Goal: Task Accomplishment & Management: Use online tool/utility

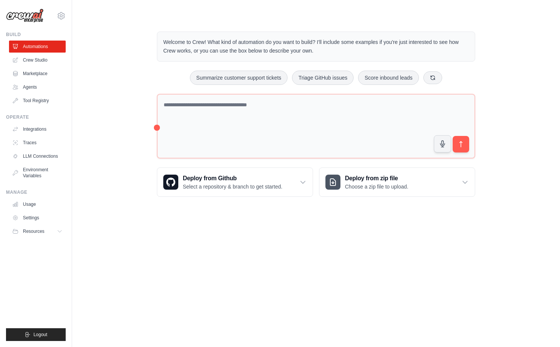
click at [106, 117] on div "Welcome to Crew! What kind of automation do you want to build? I'll include som…" at bounding box center [316, 114] width 464 height 189
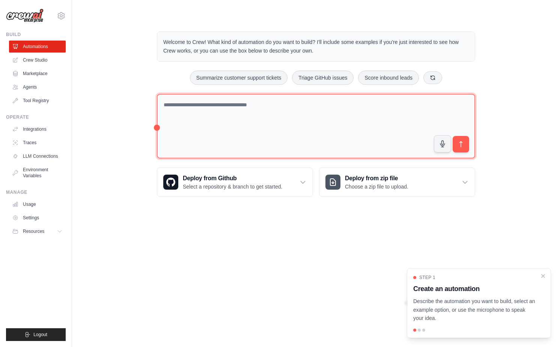
click at [291, 149] on textarea at bounding box center [316, 126] width 318 height 65
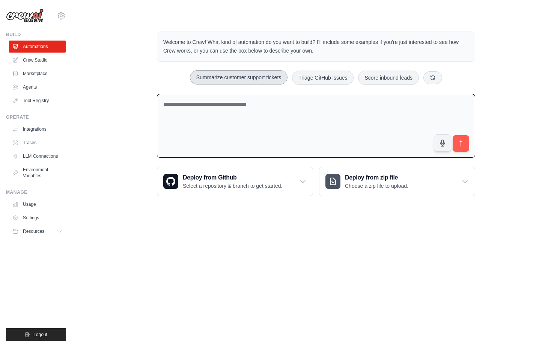
click at [225, 70] on button "Summarize customer support tickets" at bounding box center [239, 77] width 98 height 14
type textarea "**********"
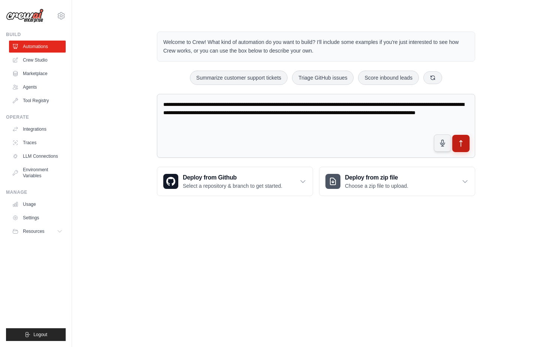
click at [460, 148] on button "submit" at bounding box center [460, 143] width 17 height 17
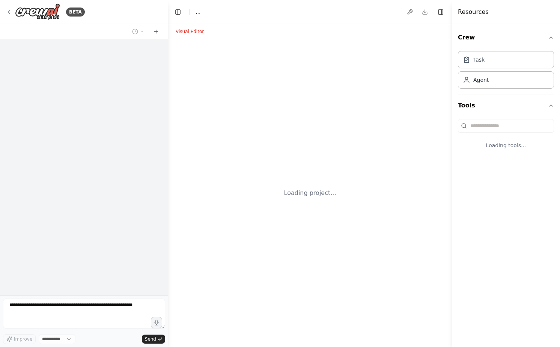
select select "****"
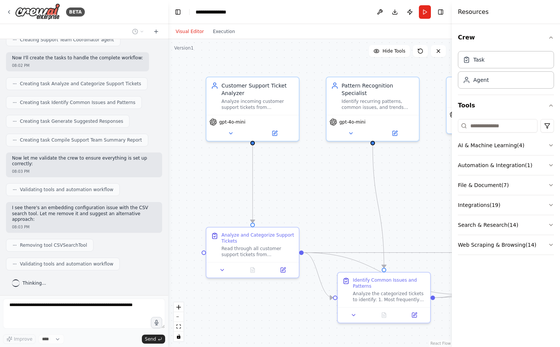
scroll to position [322, 0]
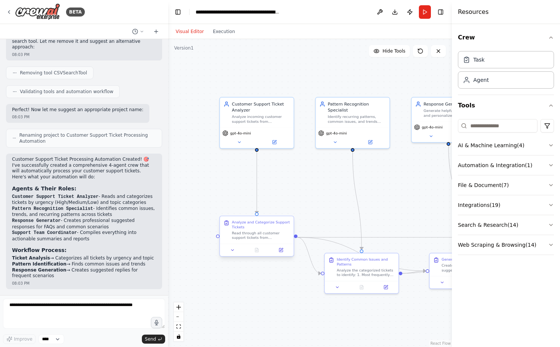
click at [273, 231] on div "Read through all customer support tickets from {ticket_source} and categorize e…" at bounding box center [261, 235] width 58 height 10
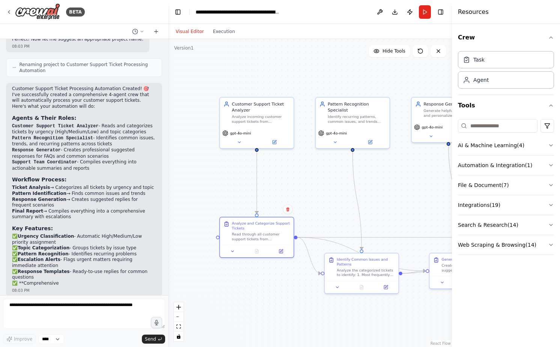
click at [293, 176] on div ".deletable-edge-delete-btn { width: 20px; height: 20px; border: 0px solid #ffff…" at bounding box center [310, 193] width 284 height 308
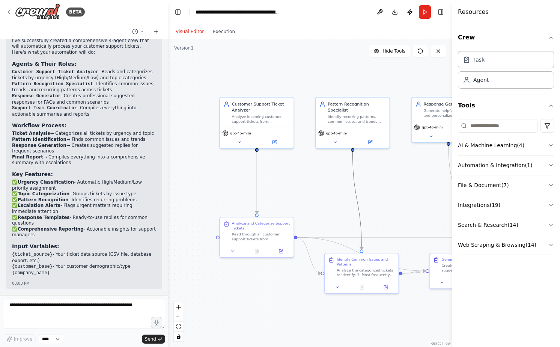
drag, startPoint x: 314, startPoint y: 200, endPoint x: 258, endPoint y: 195, distance: 56.1
click at [189, 67] on div ".deletable-edge-delete-btn { width: 20px; height: 20px; border: 0px solid #ffff…" at bounding box center [189, 67] width 0 height 0
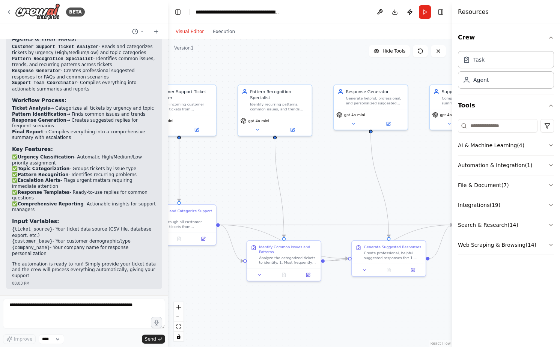
drag, startPoint x: 330, startPoint y: 199, endPoint x: 263, endPoint y: 188, distance: 68.0
click at [263, 188] on div ".deletable-edge-delete-btn { width: 20px; height: 20px; border: 0px solid #ffff…" at bounding box center [310, 193] width 284 height 308
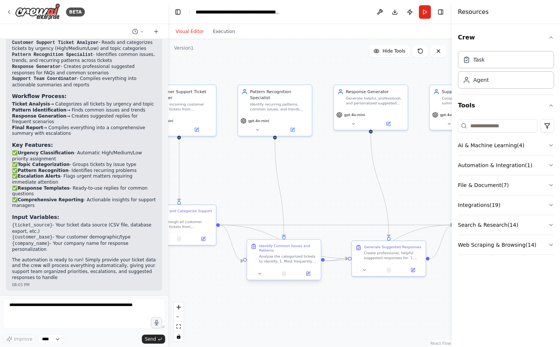
scroll to position [603, 0]
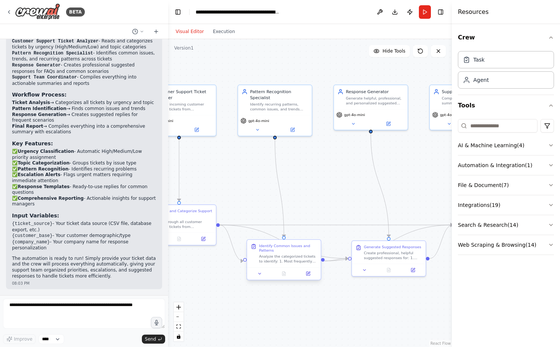
click at [296, 258] on div "Analyze the categorized tickets to identify: 1. Most frequently occurring issue…" at bounding box center [288, 259] width 58 height 10
click at [315, 191] on div ".deletable-edge-delete-btn { width: 20px; height: 20px; border: 0px solid #ffff…" at bounding box center [310, 193] width 284 height 308
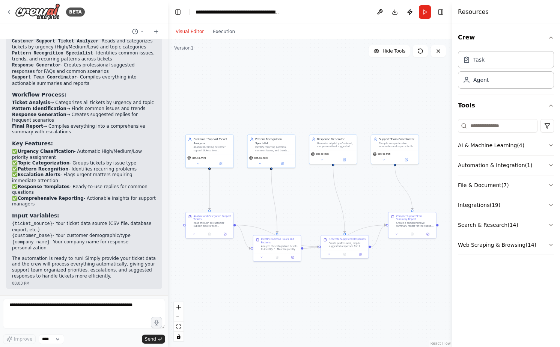
drag, startPoint x: 410, startPoint y: 271, endPoint x: 398, endPoint y: 259, distance: 17.2
click at [398, 259] on div ".deletable-edge-delete-btn { width: 20px; height: 20px; border: 0px solid #ffff…" at bounding box center [310, 193] width 284 height 308
drag, startPoint x: 384, startPoint y: 269, endPoint x: 381, endPoint y: 266, distance: 4.0
click at [381, 266] on div ".deletable-edge-delete-btn { width: 20px; height: 20px; border: 0px solid #ffff…" at bounding box center [310, 193] width 284 height 308
click at [336, 236] on div "Create professional, helpful suggested responses for: 1. Frequently asked quest…" at bounding box center [347, 238] width 36 height 6
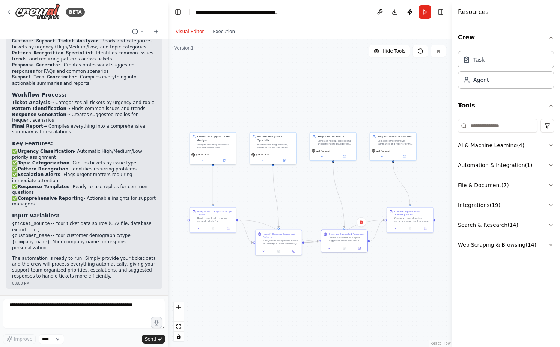
click at [377, 255] on div ".deletable-edge-delete-btn { width: 20px; height: 20px; border: 0px solid #ffff…" at bounding box center [310, 193] width 284 height 308
click at [362, 250] on div at bounding box center [344, 247] width 46 height 8
click at [359, 247] on icon at bounding box center [360, 247] width 2 height 2
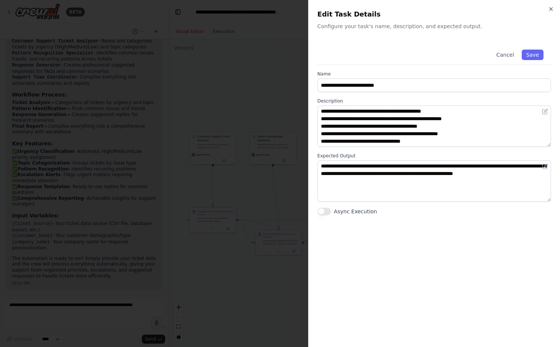
click at [224, 191] on div at bounding box center [280, 173] width 560 height 347
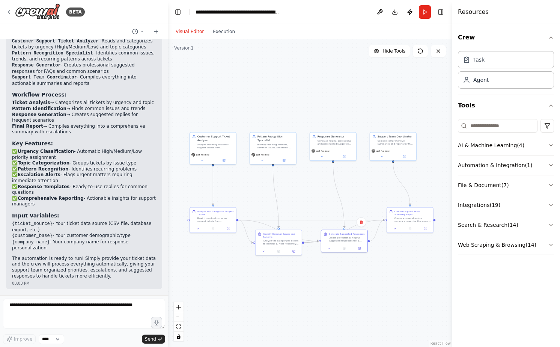
click at [312, 202] on div ".deletable-edge-delete-btn { width: 20px; height: 20px; border: 0px solid #ffff…" at bounding box center [310, 193] width 284 height 308
click at [327, 158] on div "gpt-4o-mini" at bounding box center [333, 153] width 46 height 13
click at [252, 151] on div "gpt-4o-mini" at bounding box center [273, 156] width 46 height 13
click at [207, 143] on div "Analyze incoming customer support tickets from {ticket_source}, categorize them…" at bounding box center [215, 145] width 36 height 6
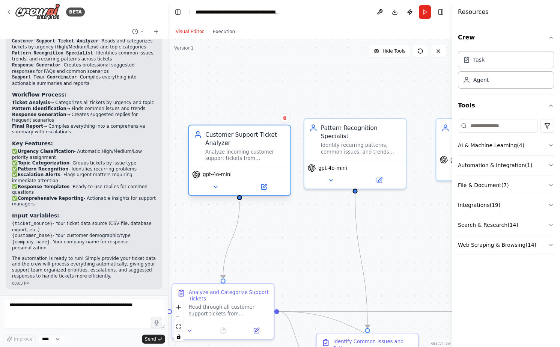
click at [228, 159] on div "Analyze incoming customer support tickets from {ticket_source}, categorize them…" at bounding box center [245, 155] width 80 height 13
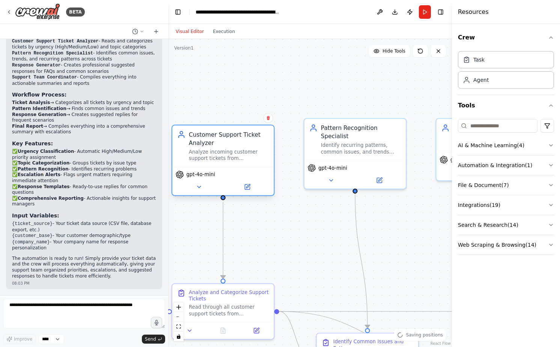
drag, startPoint x: 222, startPoint y: 155, endPoint x: 209, endPoint y: 144, distance: 17.8
click at [209, 144] on div "Customer Support Ticket Analyzer Analyze incoming customer support tickets from…" at bounding box center [229, 146] width 80 height 32
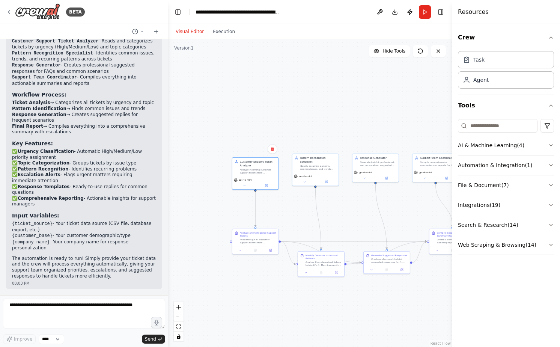
click at [291, 144] on div ".deletable-edge-delete-btn { width: 20px; height: 20px; border: 0px solid #ffff…" at bounding box center [310, 193] width 284 height 308
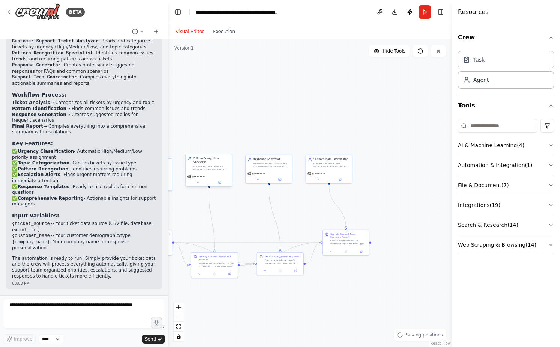
drag, startPoint x: 208, startPoint y: 158, endPoint x: 186, endPoint y: 159, distance: 22.2
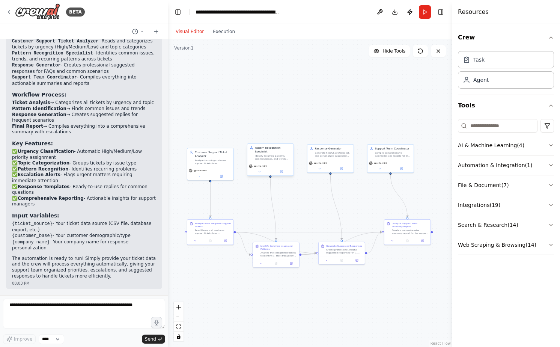
drag, startPoint x: 186, startPoint y: 159, endPoint x: 248, endPoint y: 148, distance: 62.8
click at [225, 35] on button "Execution" at bounding box center [223, 31] width 31 height 9
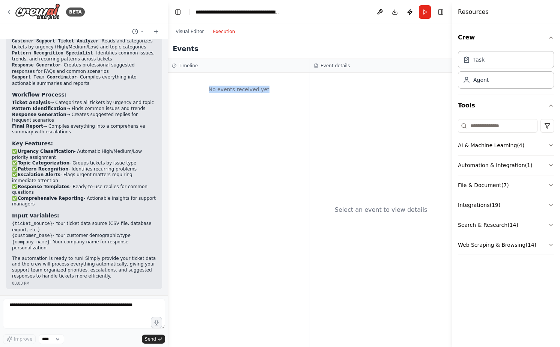
drag, startPoint x: 204, startPoint y: 89, endPoint x: 290, endPoint y: 93, distance: 86.0
click at [290, 93] on div "No events received yet" at bounding box center [239, 90] width 134 height 26
click at [188, 32] on button "Visual Editor" at bounding box center [189, 31] width 37 height 9
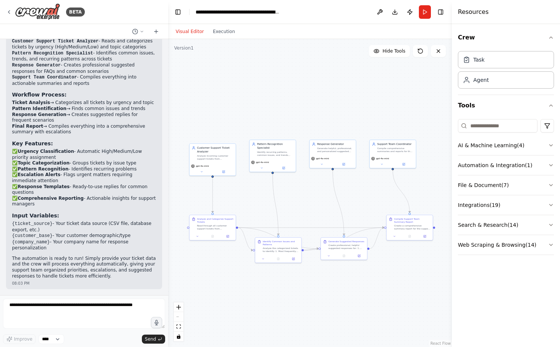
drag, startPoint x: 362, startPoint y: 116, endPoint x: 364, endPoint y: 108, distance: 7.7
click at [364, 108] on div ".deletable-edge-delete-btn { width: 20px; height: 20px; border: 0px solid #ffff…" at bounding box center [310, 193] width 284 height 308
click at [476, 63] on div "Task" at bounding box center [506, 59] width 96 height 17
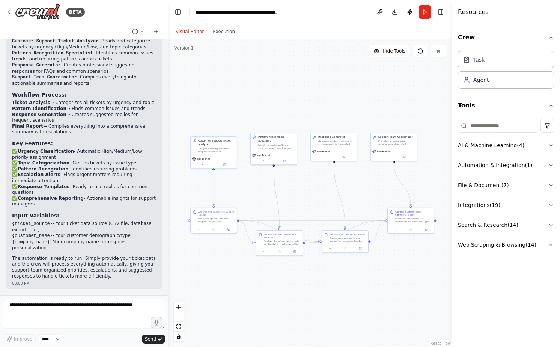
drag, startPoint x: 382, startPoint y: 120, endPoint x: 383, endPoint y: 114, distance: 6.5
click at [383, 114] on div ".deletable-edge-delete-btn { width: 20px; height: 20px; border: 0px solid #ffff…" at bounding box center [310, 193] width 284 height 308
click at [426, 54] on button at bounding box center [420, 51] width 15 height 12
drag, startPoint x: 370, startPoint y: 84, endPoint x: 400, endPoint y: 71, distance: 32.8
click at [373, 83] on div ".deletable-edge-delete-btn { width: 20px; height: 20px; border: 0px solid #ffff…" at bounding box center [310, 193] width 284 height 308
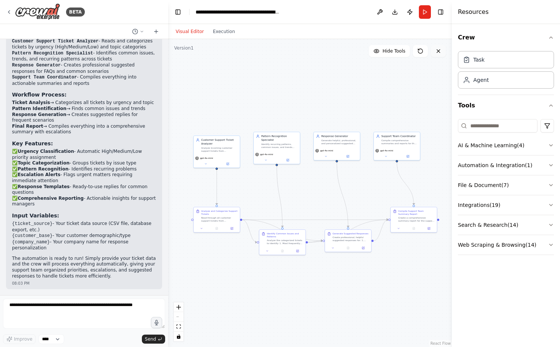
click at [440, 52] on icon at bounding box center [438, 51] width 6 height 6
click at [376, 102] on div ".deletable-edge-delete-btn { width: 20px; height: 20px; border: 0px solid #ffff…" at bounding box center [310, 193] width 284 height 308
click at [381, 54] on button "Hide Tools" at bounding box center [389, 51] width 41 height 12
click at [382, 52] on span "Show Tools" at bounding box center [392, 51] width 25 height 6
click at [379, 53] on icon at bounding box center [376, 51] width 6 height 6
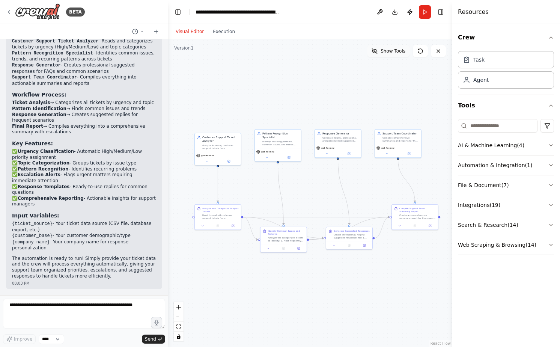
click at [379, 54] on button "Show Tools" at bounding box center [388, 51] width 43 height 12
click at [392, 80] on div ".deletable-edge-delete-btn { width: 20px; height: 20px; border: 0px solid #ffff…" at bounding box center [310, 193] width 284 height 308
click at [380, 14] on button at bounding box center [380, 12] width 12 height 14
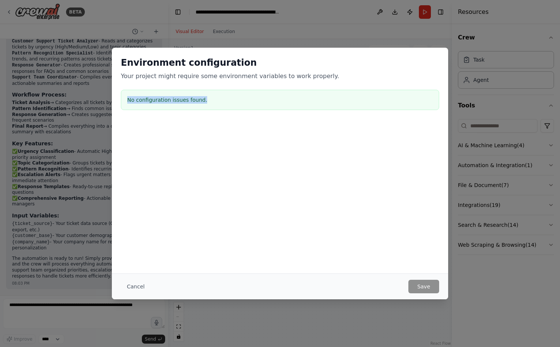
drag, startPoint x: 170, startPoint y: 96, endPoint x: 224, endPoint y: 104, distance: 53.7
click at [223, 104] on div "No configuration issues found." at bounding box center [280, 100] width 318 height 20
click at [224, 104] on div "No configuration issues found." at bounding box center [280, 100] width 318 height 20
click at [142, 284] on button "Cancel" at bounding box center [136, 286] width 30 height 14
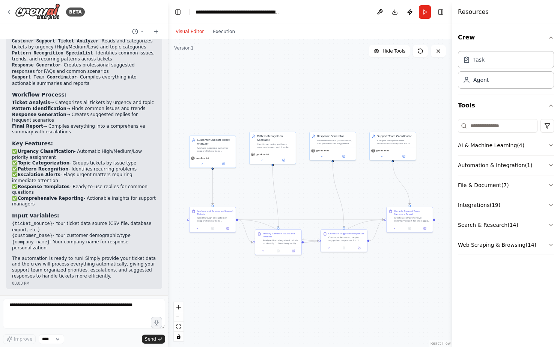
drag, startPoint x: 242, startPoint y: 104, endPoint x: 236, endPoint y: 107, distance: 5.9
click at [236, 107] on div ".deletable-edge-delete-btn { width: 20px; height: 20px; border: 0px solid #ffff…" at bounding box center [310, 193] width 284 height 308
click at [429, 17] on button "Run" at bounding box center [425, 12] width 12 height 14
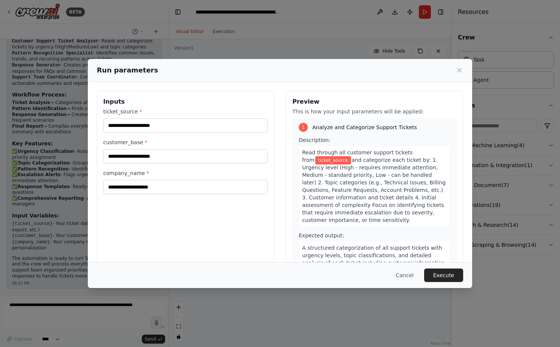
scroll to position [3, 0]
click at [159, 118] on div "ticket_source *" at bounding box center [185, 120] width 164 height 25
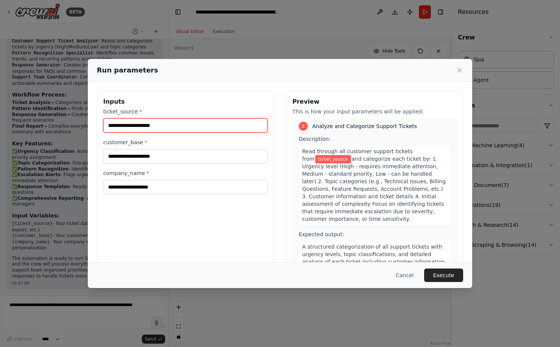
click at [159, 120] on input "ticket_source *" at bounding box center [185, 125] width 164 height 14
click at [325, 161] on span "ticket_source" at bounding box center [333, 159] width 36 height 8
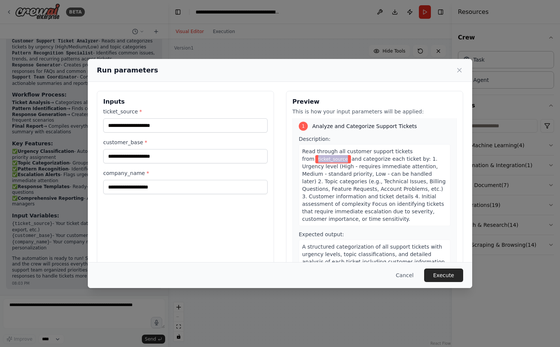
drag, startPoint x: 325, startPoint y: 161, endPoint x: 310, endPoint y: 162, distance: 14.3
click at [315, 162] on span "ticket_source" at bounding box center [333, 159] width 36 height 8
copy span "ticket_source"
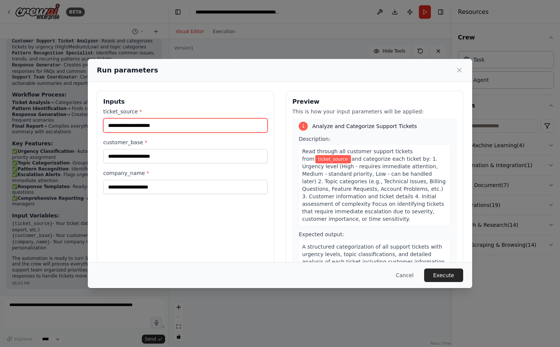
click at [129, 127] on input "ticket_source *" at bounding box center [185, 125] width 164 height 14
paste input "**********"
type input "**********"
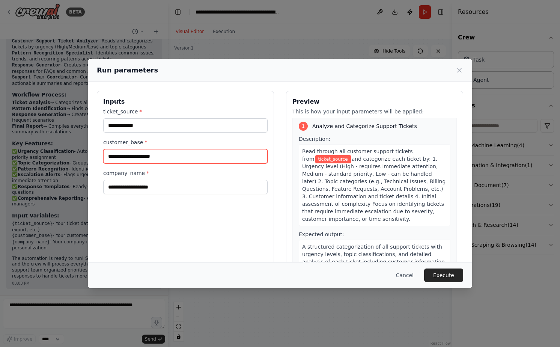
click at [162, 156] on input "customer_base *" at bounding box center [185, 156] width 164 height 14
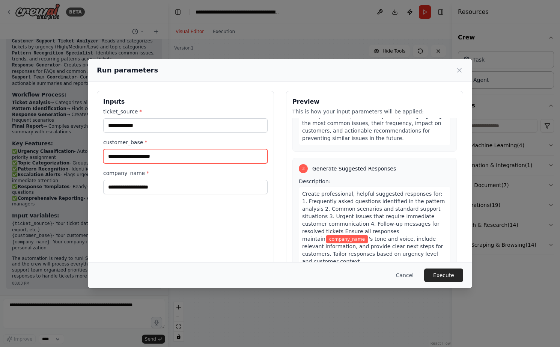
scroll to position [338, 0]
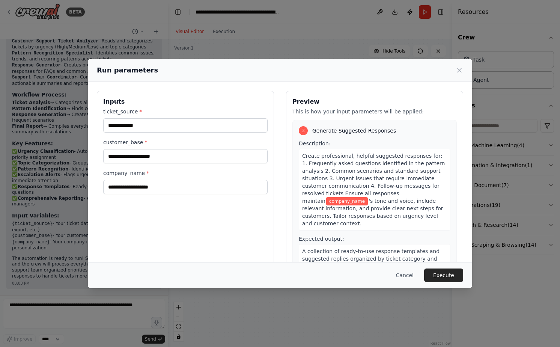
click at [326, 200] on span "company_name" at bounding box center [347, 201] width 42 height 8
drag, startPoint x: 316, startPoint y: 200, endPoint x: 329, endPoint y: 200, distance: 12.4
click at [329, 200] on span "company_name" at bounding box center [347, 201] width 42 height 8
click at [326, 201] on span "company_name" at bounding box center [347, 201] width 42 height 8
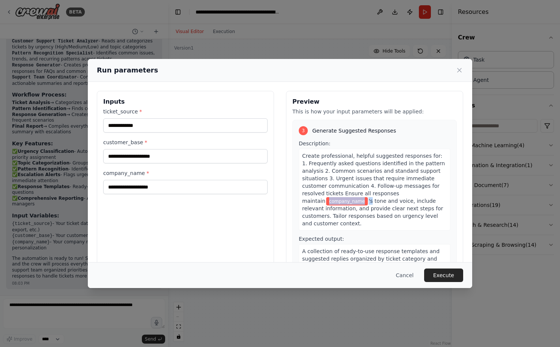
drag, startPoint x: 306, startPoint y: 201, endPoint x: 311, endPoint y: 202, distance: 5.4
click at [326, 202] on span "company_name" at bounding box center [347, 201] width 42 height 8
click at [167, 178] on div "company_name *" at bounding box center [185, 181] width 164 height 25
click at [168, 185] on input "company_name *" at bounding box center [185, 187] width 164 height 14
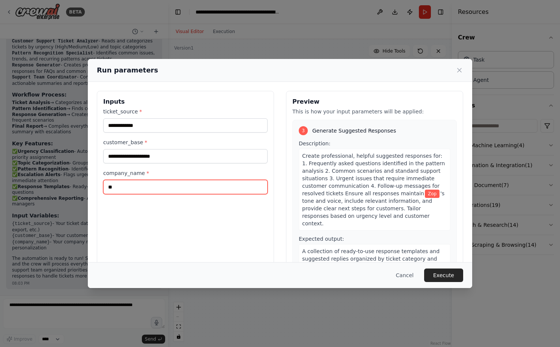
type input "*"
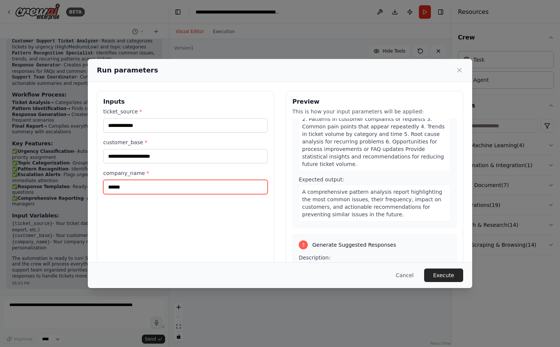
scroll to position [0, 0]
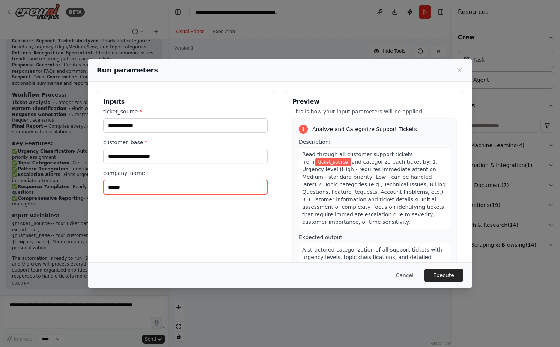
type input "******"
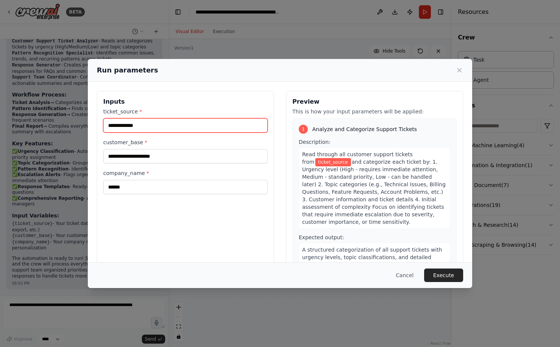
click at [183, 126] on input "**********" at bounding box center [185, 125] width 164 height 14
type input "********"
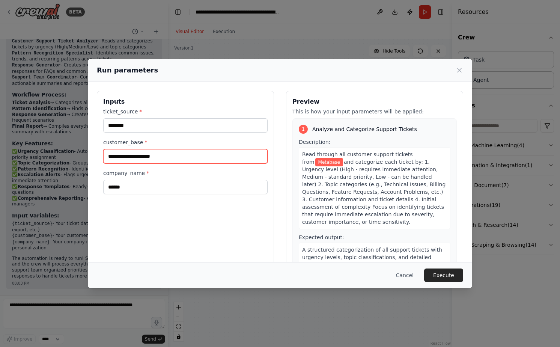
click at [198, 157] on input "customer_base *" at bounding box center [185, 156] width 164 height 14
type input "********"
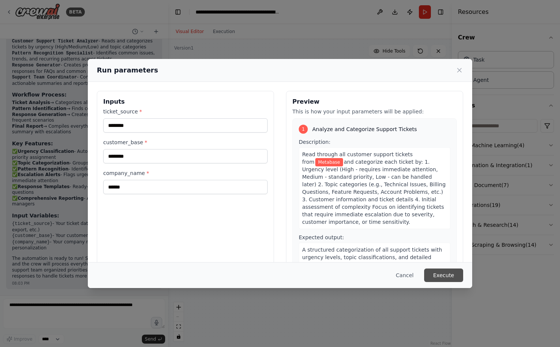
click at [442, 273] on button "Execute" at bounding box center [443, 275] width 39 height 14
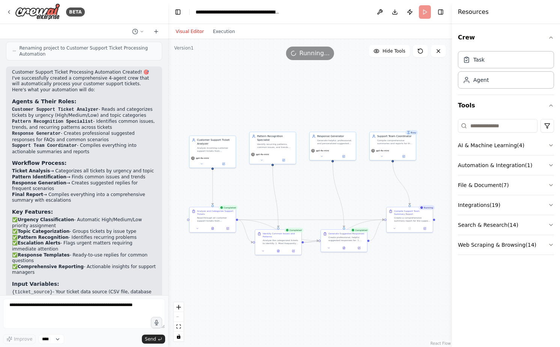
scroll to position [603, 0]
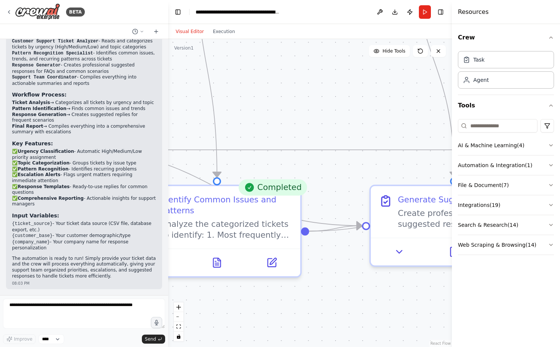
click at [274, 186] on div "Completed" at bounding box center [272, 187] width 69 height 16
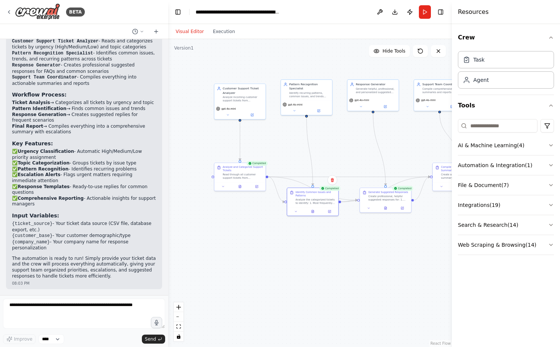
click at [411, 268] on div ".deletable-edge-delete-btn { width: 20px; height: 20px; border: 0px solid #ffff…" at bounding box center [310, 193] width 284 height 308
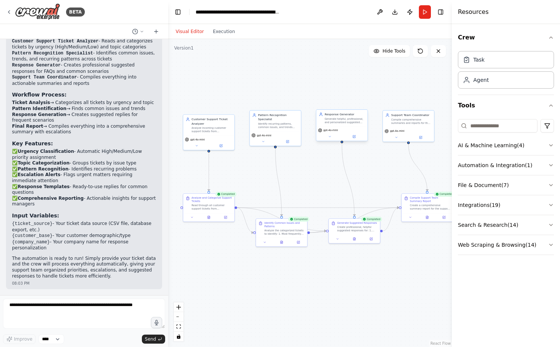
drag, startPoint x: 326, startPoint y: 219, endPoint x: 359, endPoint y: 122, distance: 102.9
click at [339, 202] on div ".deletable-edge-delete-btn { width: 20px; height: 20px; border: 0px solid #ffff…" at bounding box center [310, 193] width 284 height 308
click at [440, 9] on button "Toggle Right Sidebar" at bounding box center [440, 12] width 11 height 11
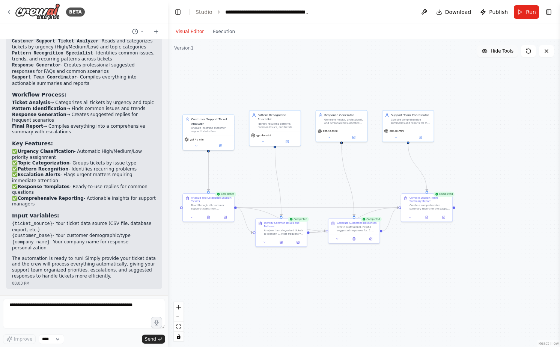
click at [499, 52] on span "Hide Tools" at bounding box center [501, 51] width 23 height 6
click at [499, 52] on span "Show Tools" at bounding box center [500, 51] width 25 height 6
click at [503, 50] on span "Hide Tools" at bounding box center [501, 51] width 23 height 6
click at [503, 50] on span "Show Tools" at bounding box center [500, 51] width 25 height 6
click at [533, 51] on button at bounding box center [528, 51] width 15 height 12
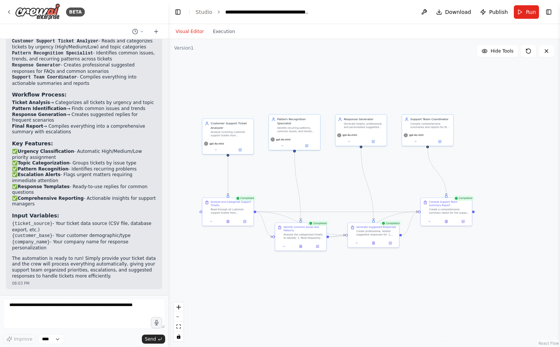
drag, startPoint x: 378, startPoint y: 61, endPoint x: 398, endPoint y: 65, distance: 19.9
click at [398, 65] on div ".deletable-edge-delete-btn { width: 20px; height: 20px; border: 0px solid #ffff…" at bounding box center [364, 193] width 392 height 308
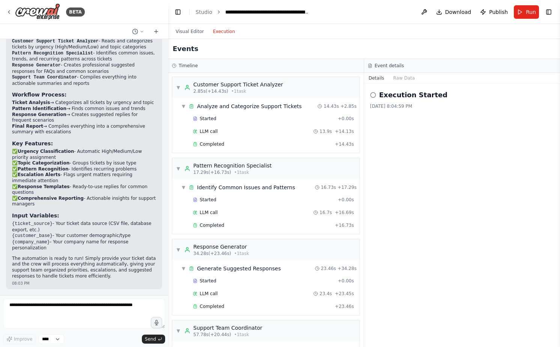
click at [215, 30] on button "Execution" at bounding box center [223, 31] width 31 height 9
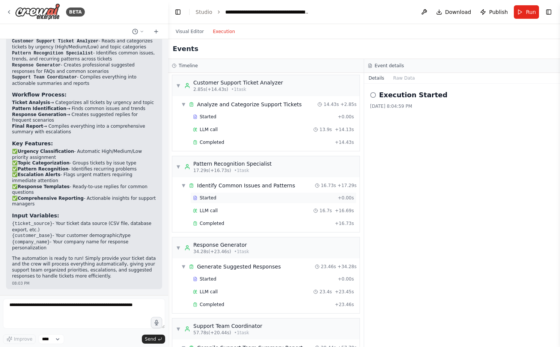
scroll to position [0, 0]
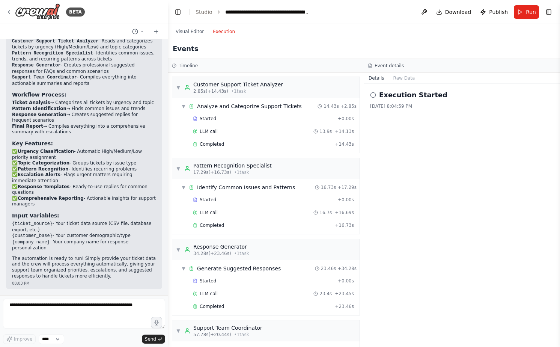
click at [373, 93] on icon at bounding box center [373, 95] width 6 height 6
click at [373, 95] on icon at bounding box center [373, 95] width 6 height 6
click at [397, 81] on button "Raw Data" at bounding box center [404, 78] width 31 height 11
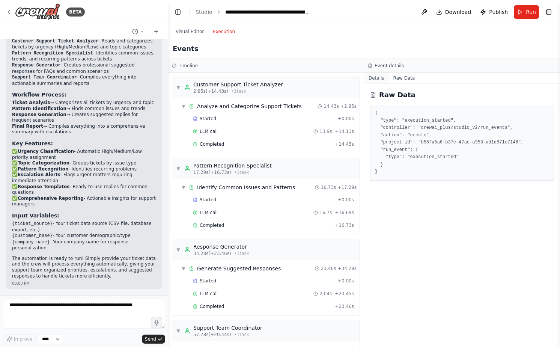
click at [384, 80] on button "Details" at bounding box center [376, 78] width 25 height 11
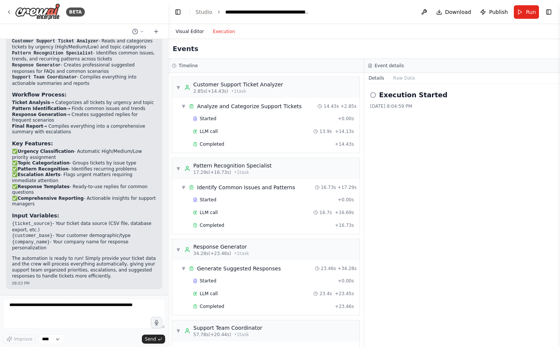
click at [188, 29] on button "Visual Editor" at bounding box center [189, 31] width 37 height 9
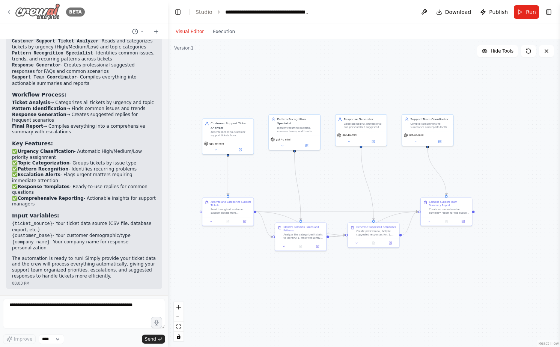
click at [9, 12] on icon at bounding box center [9, 12] width 2 height 3
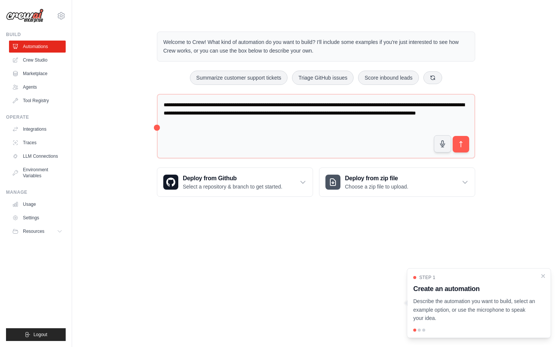
click at [342, 279] on body "[EMAIL_ADDRESS][DOMAIN_NAME] Settings Build Automations Crew Studio" at bounding box center [280, 173] width 560 height 347
click at [417, 329] on div at bounding box center [478, 329] width 131 height 3
click at [418, 328] on div at bounding box center [478, 329] width 131 height 3
drag, startPoint x: 448, startPoint y: 310, endPoint x: 433, endPoint y: 312, distance: 14.8
click at [433, 312] on p "Describe the automation you want to build, select an example option, or use the…" at bounding box center [474, 310] width 122 height 26
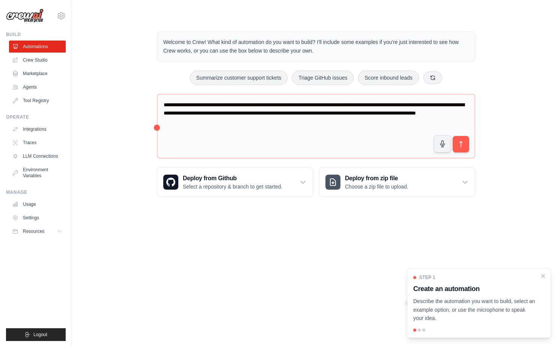
click at [443, 311] on p "Describe the automation you want to build, select an example option, or use the…" at bounding box center [474, 310] width 122 height 26
click at [44, 58] on link "Crew Studio" at bounding box center [38, 60] width 57 height 12
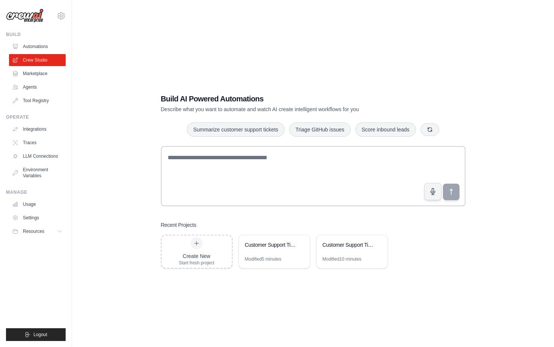
click at [127, 170] on div "Build AI Powered Automations Describe what you want to automate and watch AI cr…" at bounding box center [313, 181] width 458 height 347
click at [27, 74] on link "Marketplace" at bounding box center [38, 74] width 57 height 12
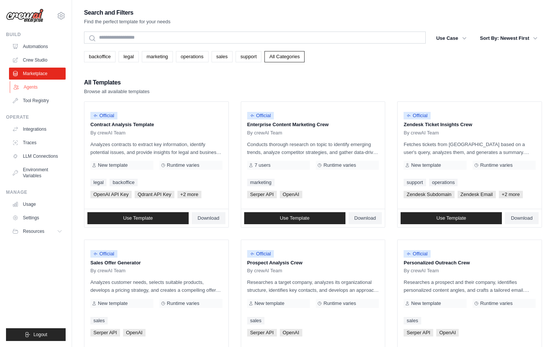
click at [29, 87] on link "Agents" at bounding box center [38, 87] width 57 height 12
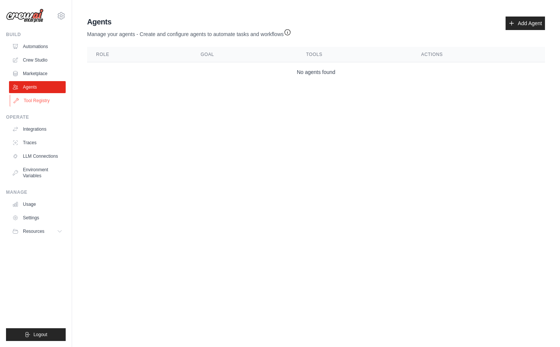
click at [39, 106] on link "Tool Registry" at bounding box center [38, 101] width 57 height 12
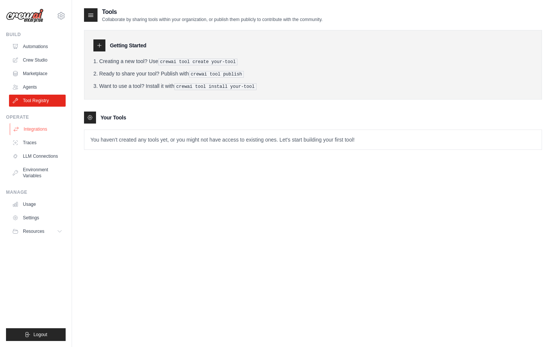
click at [47, 135] on link "Integrations" at bounding box center [38, 129] width 57 height 12
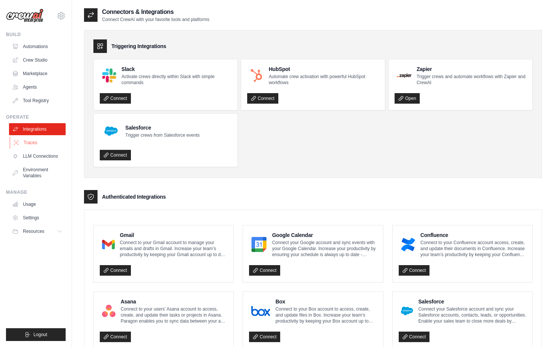
click at [39, 142] on link "Traces" at bounding box center [38, 143] width 57 height 12
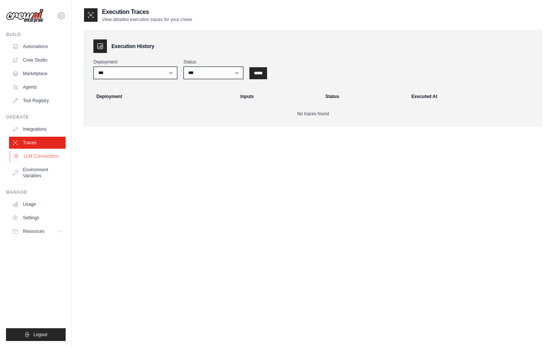
click at [41, 153] on link "LLM Connections" at bounding box center [38, 156] width 57 height 12
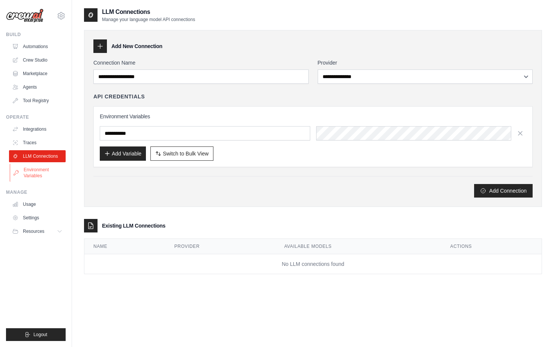
click at [40, 171] on link "Environment Variables" at bounding box center [38, 173] width 57 height 18
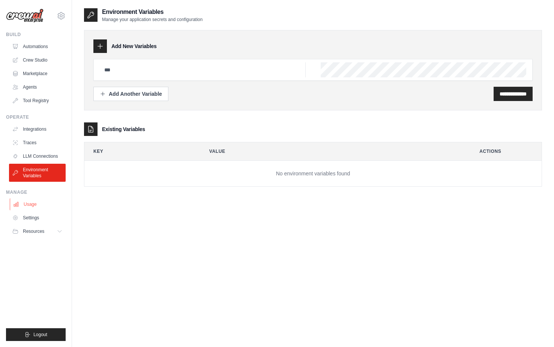
click at [37, 198] on link "Usage" at bounding box center [38, 204] width 57 height 12
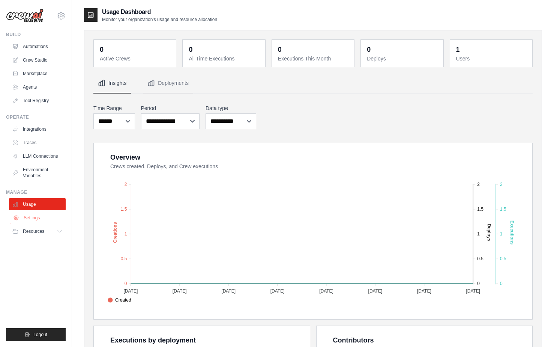
click at [42, 217] on link "Settings" at bounding box center [38, 218] width 57 height 12
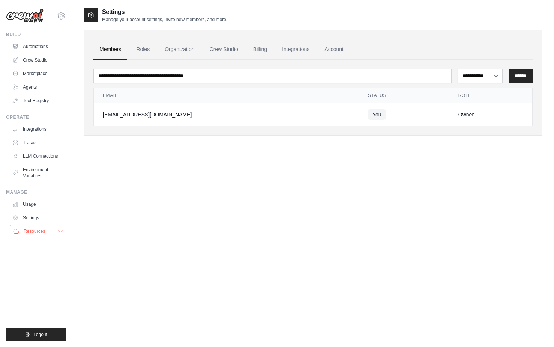
click at [37, 228] on span "Resources" at bounding box center [34, 231] width 21 height 6
click at [43, 44] on link "Automations" at bounding box center [38, 47] width 57 height 12
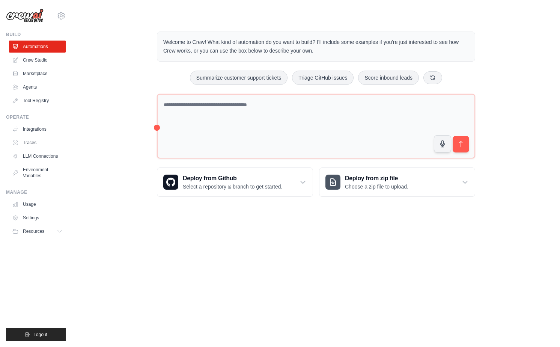
click at [107, 75] on div "Welcome to Crew! What kind of automation do you want to build? I'll include som…" at bounding box center [316, 114] width 464 height 189
click at [379, 221] on body "karolinazanardi@outlook.com Settings Build Automations Crew Studio" at bounding box center [280, 173] width 560 height 347
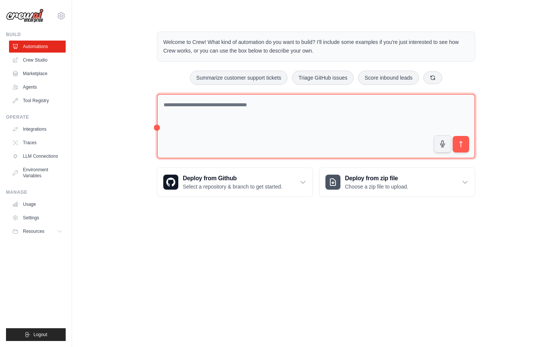
click at [403, 139] on textarea at bounding box center [316, 126] width 318 height 65
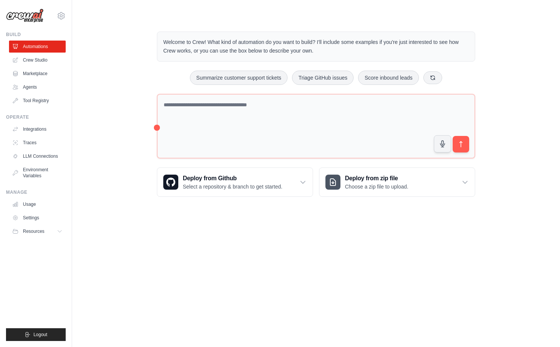
click at [518, 132] on div "Welcome to Crew! What kind of automation do you want to build? I'll include som…" at bounding box center [316, 114] width 464 height 189
click at [458, 212] on main "Welcome to Crew! What kind of automation do you want to build? I'll include som…" at bounding box center [316, 108] width 488 height 216
click at [173, 69] on div "Welcome to Crew! What kind of automation do you want to build? I'll include som…" at bounding box center [316, 114] width 336 height 189
click at [302, 239] on body "karolinazanardi@outlook.com Settings Build Automations Crew Studio" at bounding box center [280, 173] width 560 height 347
